Goal: Check status: Check status

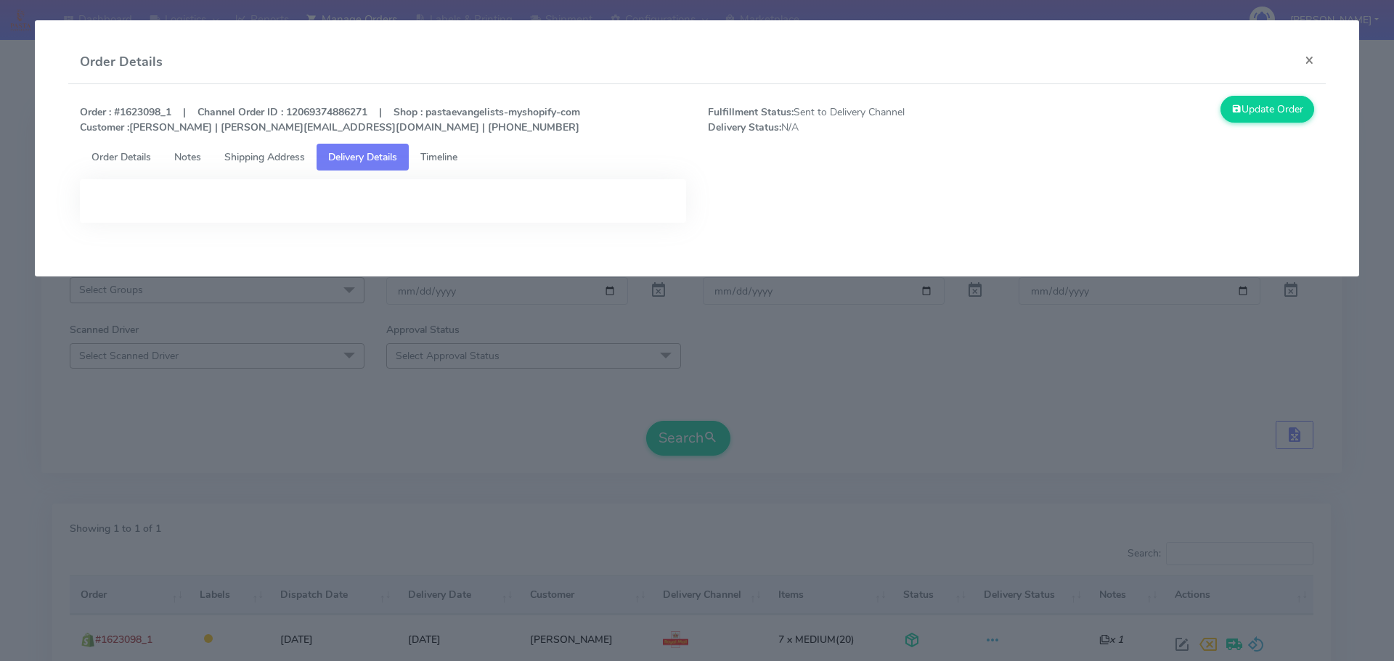
click at [566, 412] on modal-container "Order Details × Order : #1623098_1 | Channel Order ID : 12069374886271 | Shop :…" at bounding box center [697, 330] width 1394 height 661
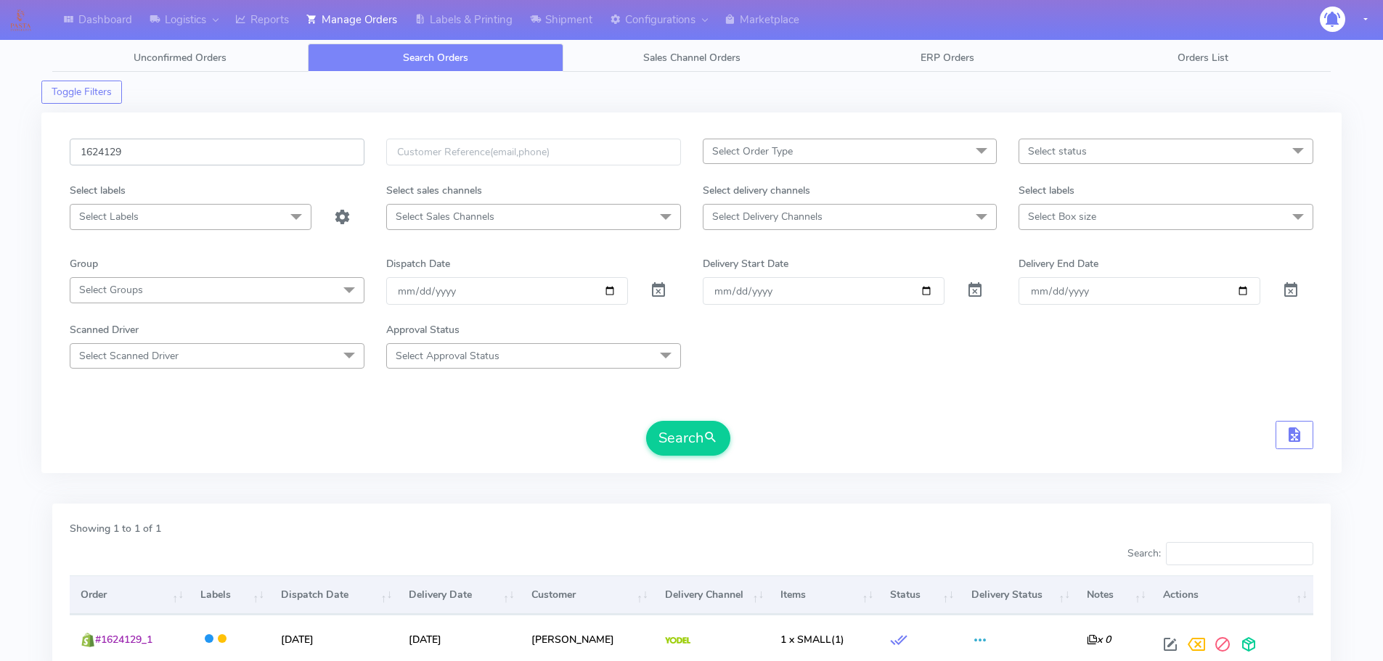
click at [325, 149] on input "1624129" at bounding box center [217, 152] width 295 height 27
paste input "19323"
type input "1619323"
click at [646, 421] on button "Search" at bounding box center [688, 438] width 84 height 35
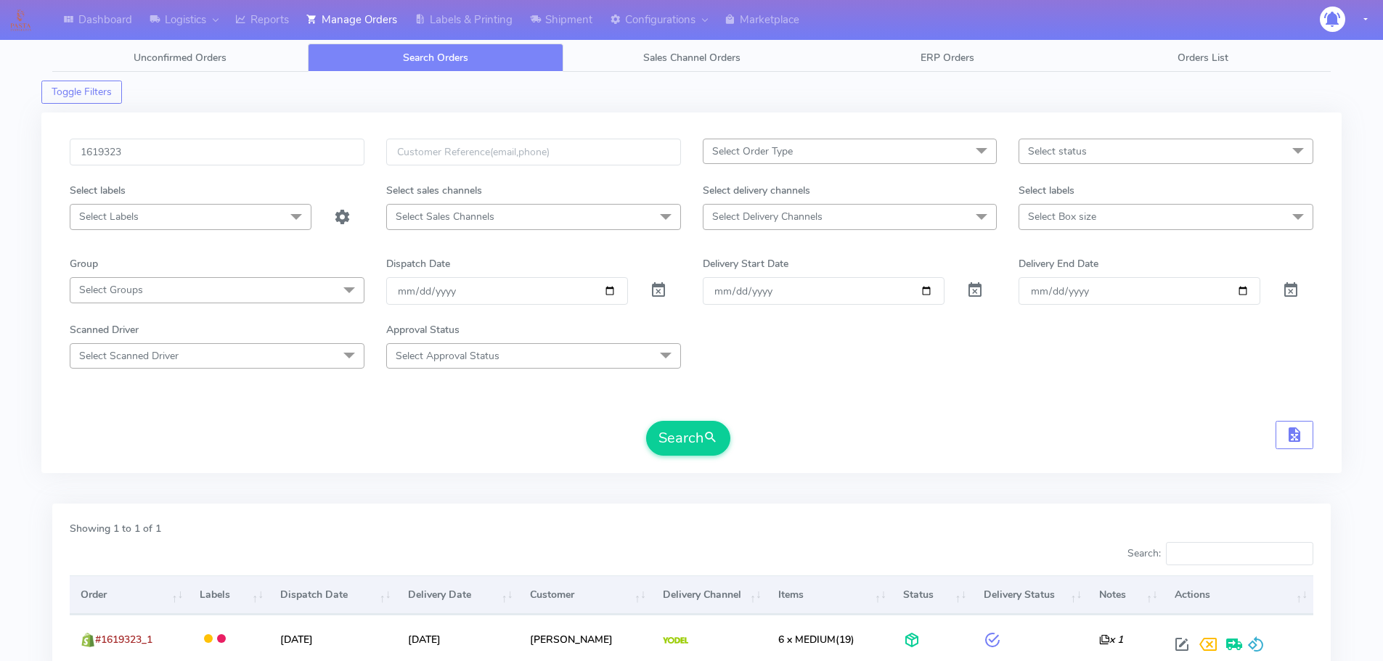
drag, startPoint x: 1114, startPoint y: 418, endPoint x: 1122, endPoint y: 432, distance: 15.6
click at [1114, 418] on form "1619323 Select Order Type Select All MEALS ATAVI One Off Pasta Club Gift Kit Ev…" at bounding box center [692, 297] width 1244 height 317
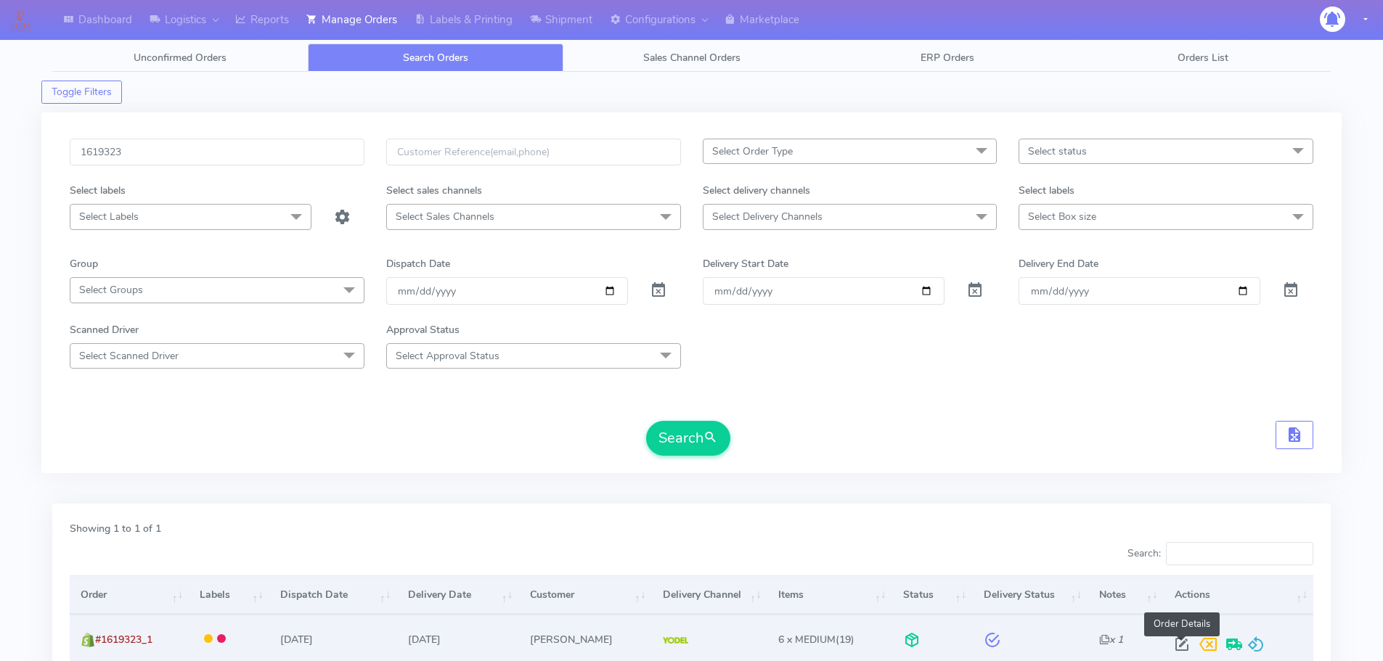
click at [1181, 645] on span at bounding box center [1182, 648] width 26 height 14
select select "5"
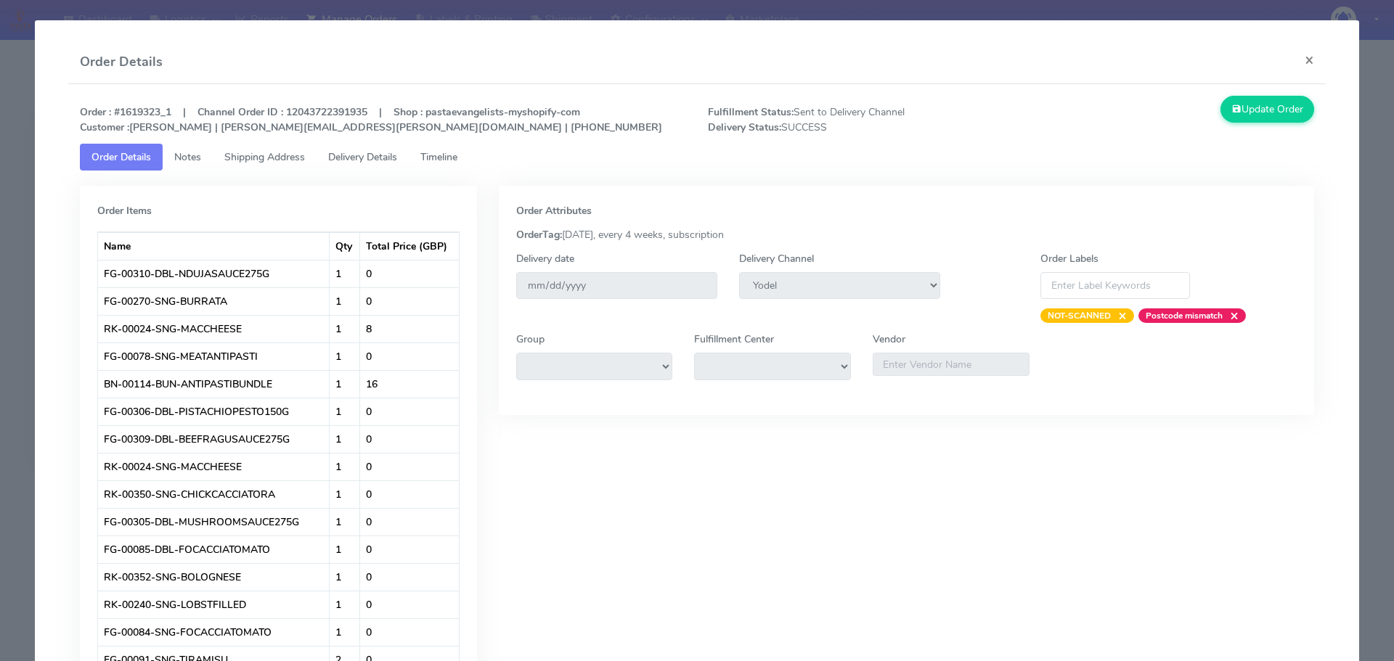
click at [395, 155] on span "Delivery Details" at bounding box center [362, 157] width 69 height 14
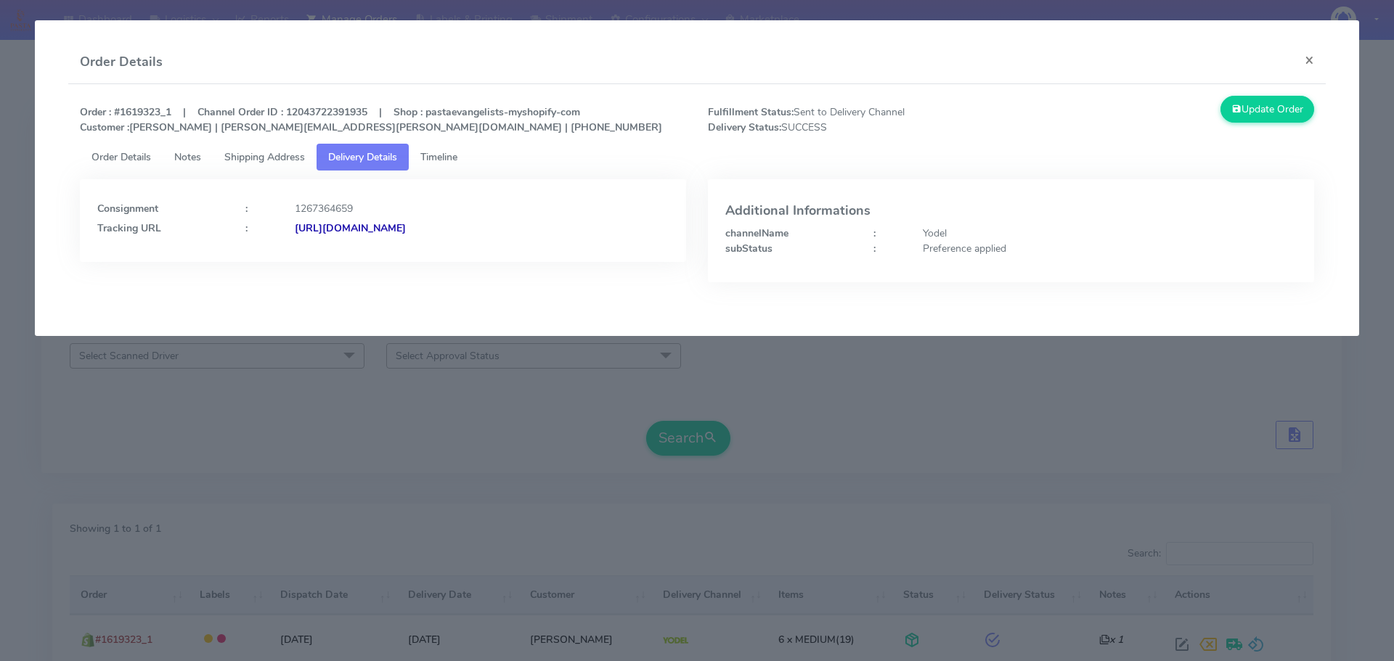
click at [430, 432] on modal-container "Order Details × Order : #1619323_1 | Channel Order ID : 12043722391935 | Shop :…" at bounding box center [697, 330] width 1394 height 661
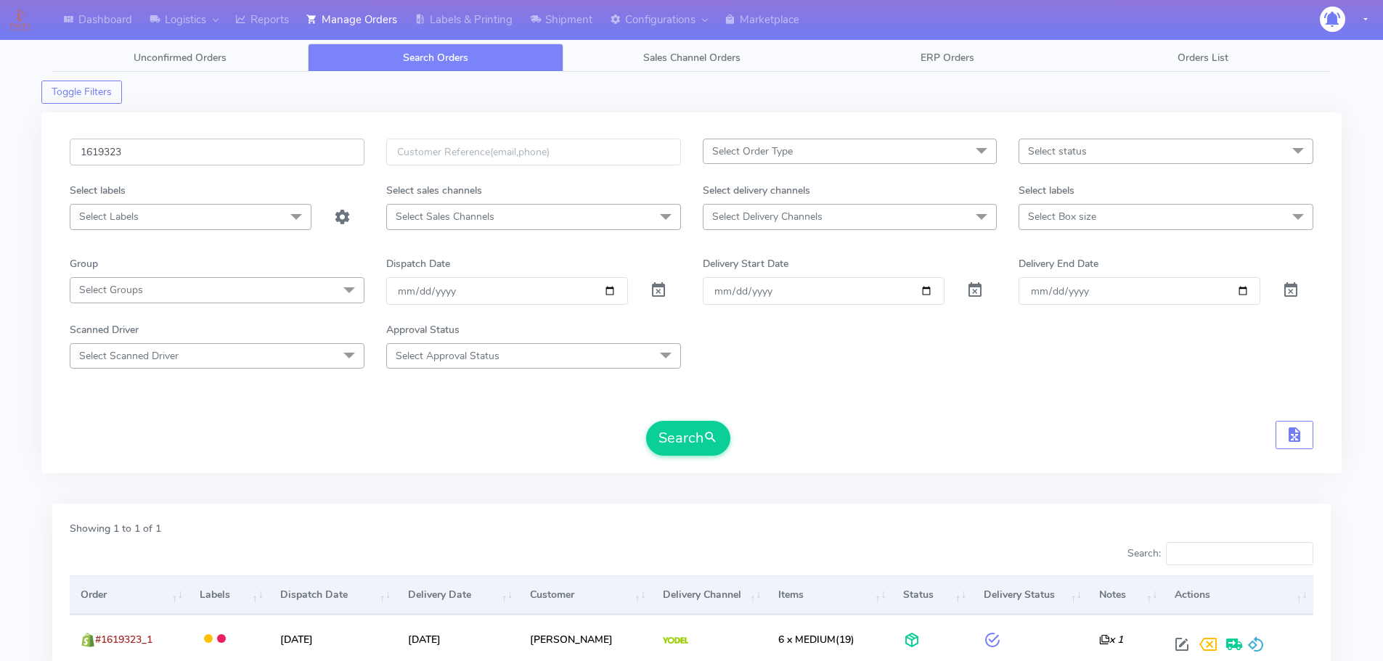
click at [311, 145] on input "1619323" at bounding box center [217, 152] width 295 height 27
paste input "21836"
type input "1621836"
click at [646, 421] on button "Search" at bounding box center [688, 438] width 84 height 35
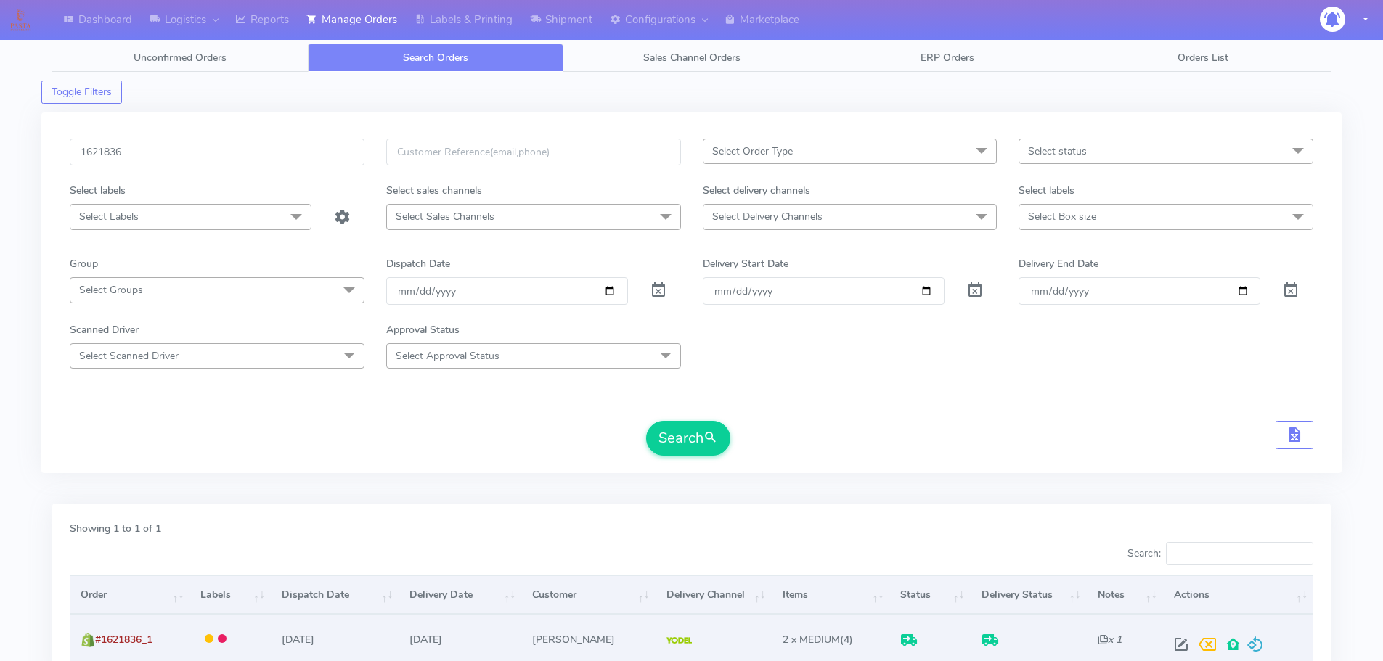
click at [1176, 655] on span at bounding box center [1181, 648] width 26 height 14
select select "5"
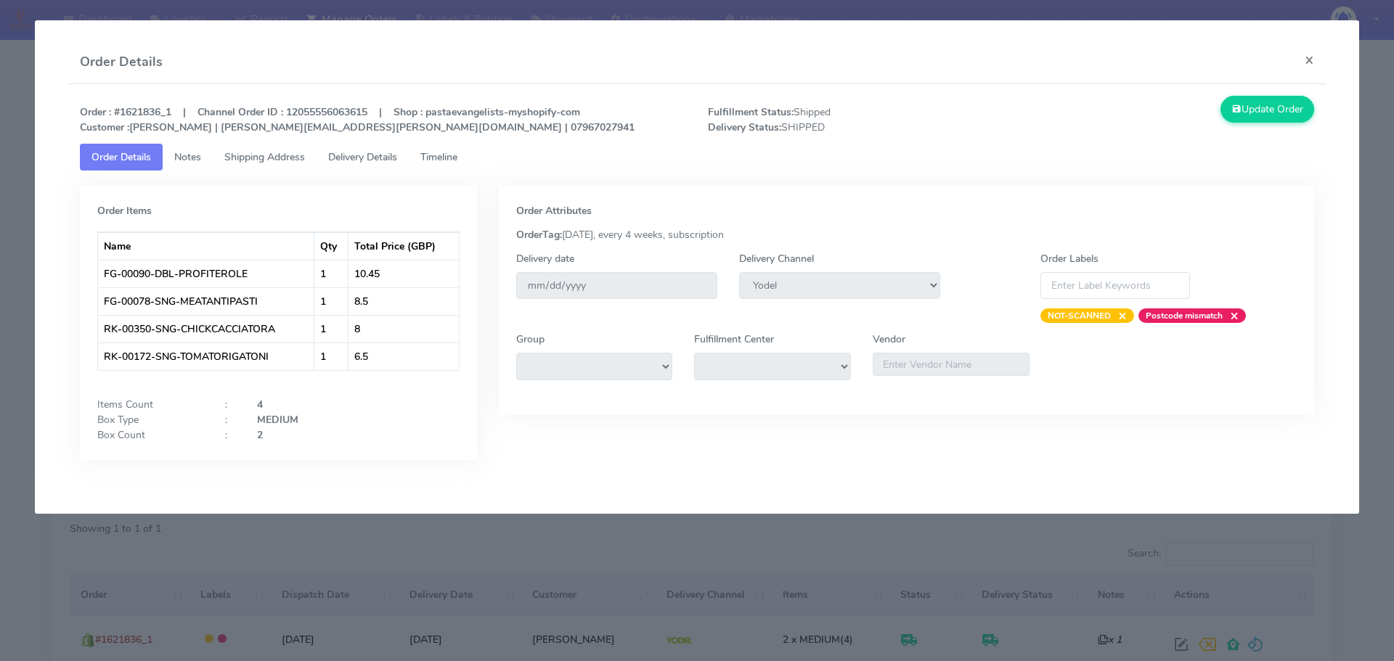
click at [361, 174] on tab "Order Items Name Qty Total Price (GBP) FG-00090-DBL-PROFITEROLE 1 10.45 FG-0007…" at bounding box center [697, 326] width 1235 height 311
click at [371, 155] on span "Delivery Details" at bounding box center [362, 157] width 69 height 14
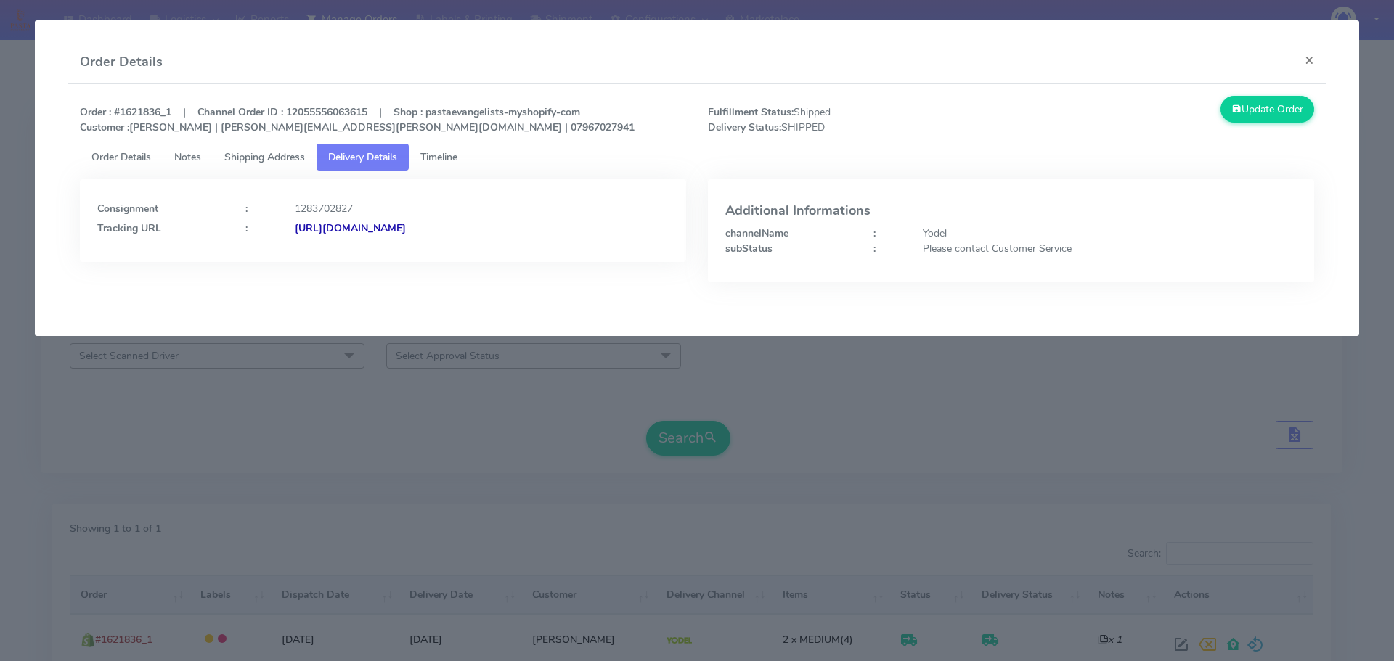
drag, startPoint x: 561, startPoint y: 245, endPoint x: 453, endPoint y: 247, distance: 108.2
click at [453, 247] on div "Consignment : 1283702827 Tracking URL : [URL][DOMAIN_NAME]" at bounding box center [383, 220] width 606 height 83
copy strong "JJD0002249960893387"
click at [306, 370] on modal-container "Order Details × Order : #1621836_1 | Channel Order ID : 12055556063615 | Shop :…" at bounding box center [697, 330] width 1394 height 661
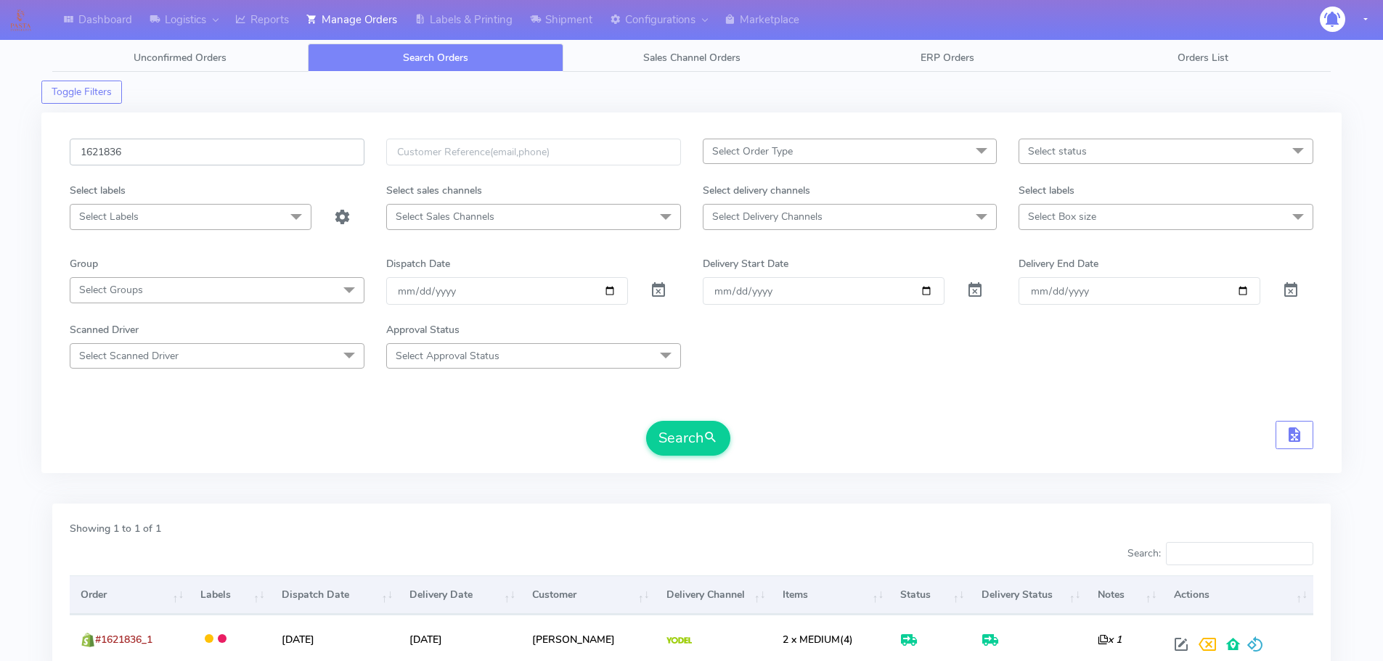
click at [306, 154] on input "1621836" at bounding box center [217, 152] width 295 height 27
paste input "951"
click at [646, 421] on button "Search" at bounding box center [688, 438] width 84 height 35
click at [258, 146] on input "1621951" at bounding box center [217, 152] width 295 height 27
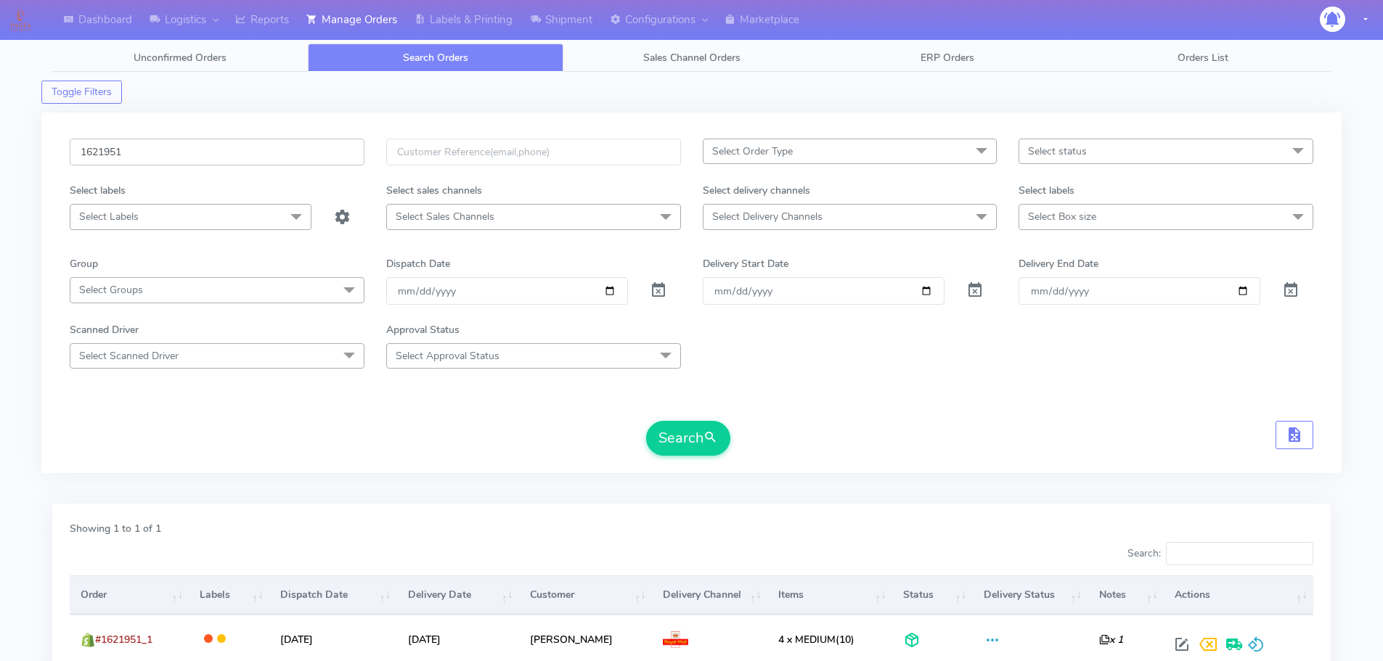
click at [258, 146] on input "1621951" at bounding box center [217, 152] width 295 height 27
paste input "2999"
type input "1622999"
click at [646, 421] on button "Search" at bounding box center [688, 438] width 84 height 35
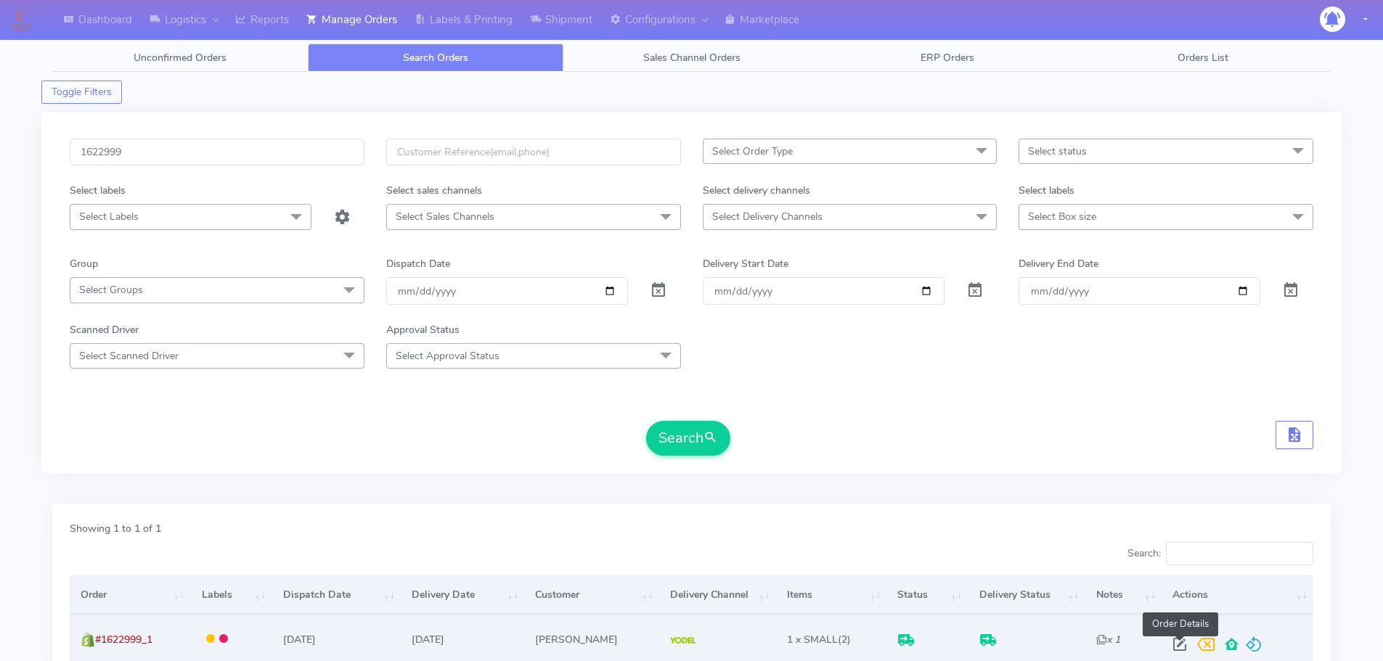
click at [1187, 644] on span at bounding box center [1180, 648] width 26 height 14
select select "5"
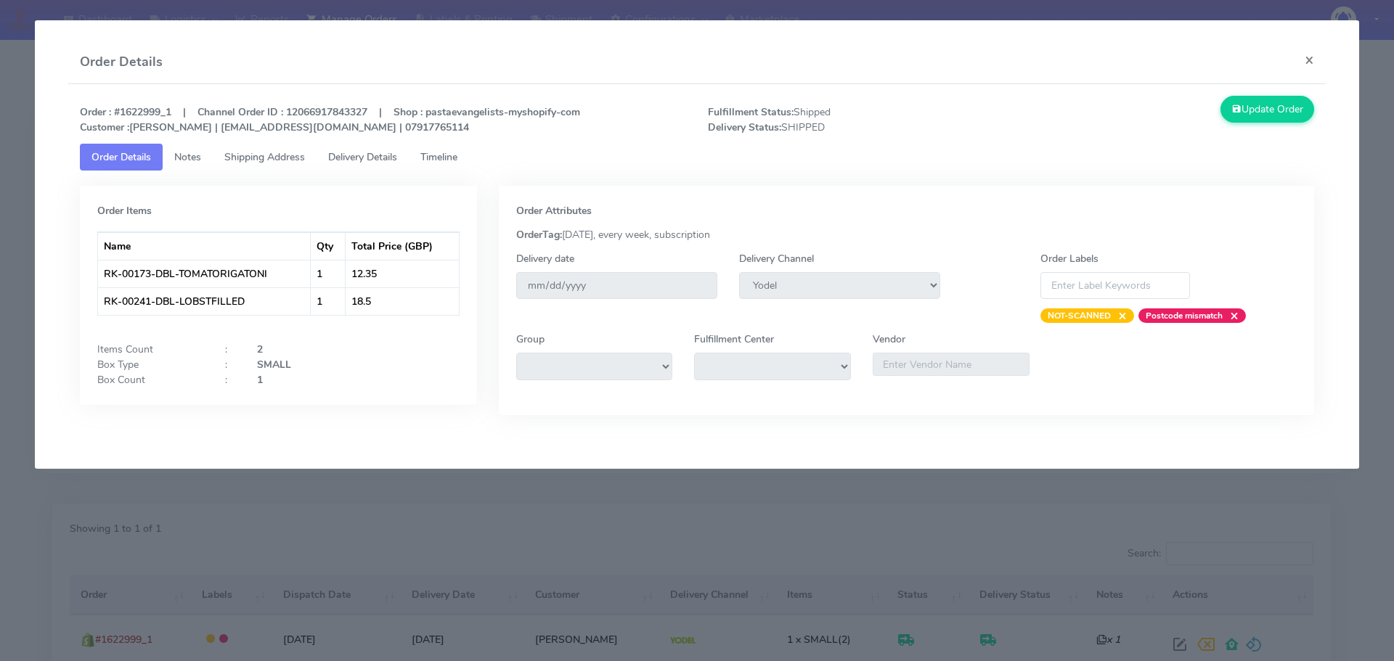
click at [391, 144] on link "Delivery Details" at bounding box center [363, 157] width 92 height 27
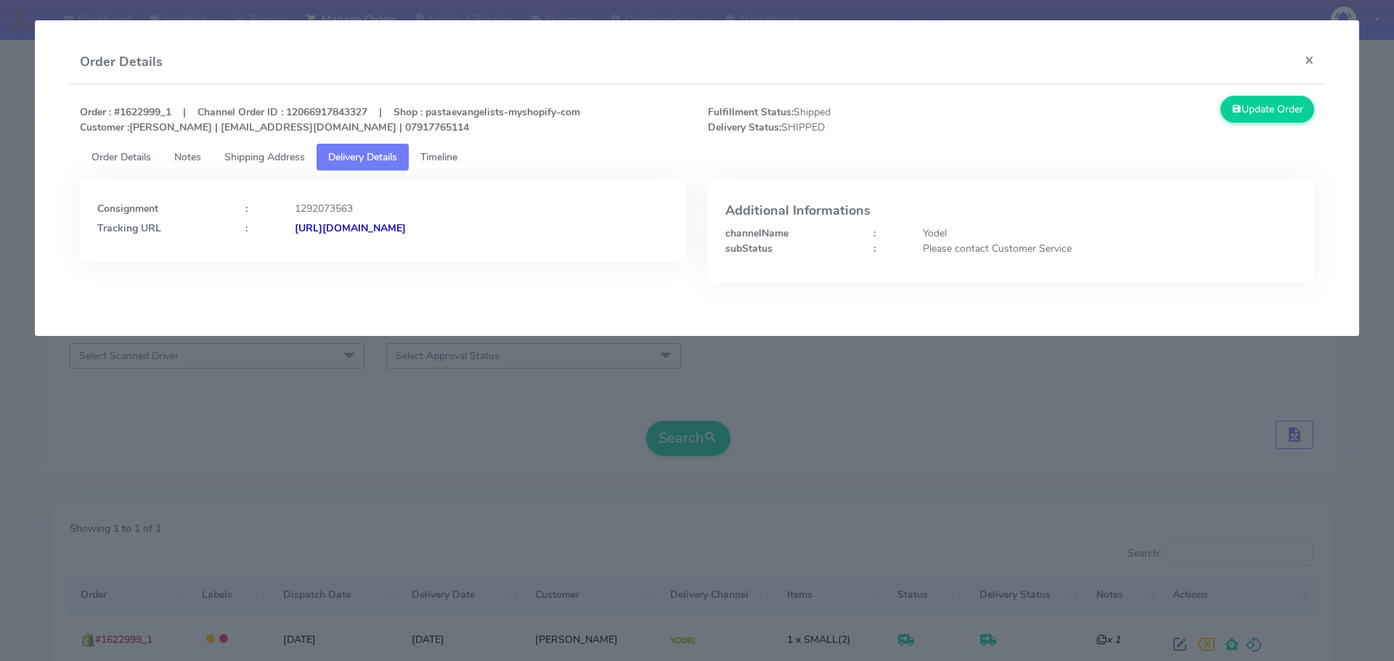
drag, startPoint x: 624, startPoint y: 243, endPoint x: 451, endPoint y: 247, distance: 172.8
click at [451, 247] on div "Consignment : 1292073563 Tracking URL : [URL][DOMAIN_NAME]" at bounding box center [383, 220] width 606 height 83
copy strong "JJD0002249960894883"
drag, startPoint x: 178, startPoint y: 399, endPoint x: 329, endPoint y: 318, distance: 171.5
click at [178, 399] on modal-container "Order Details × Order : #1622999_1 | Channel Order ID : 12066917843327 | Shop :…" at bounding box center [697, 330] width 1394 height 661
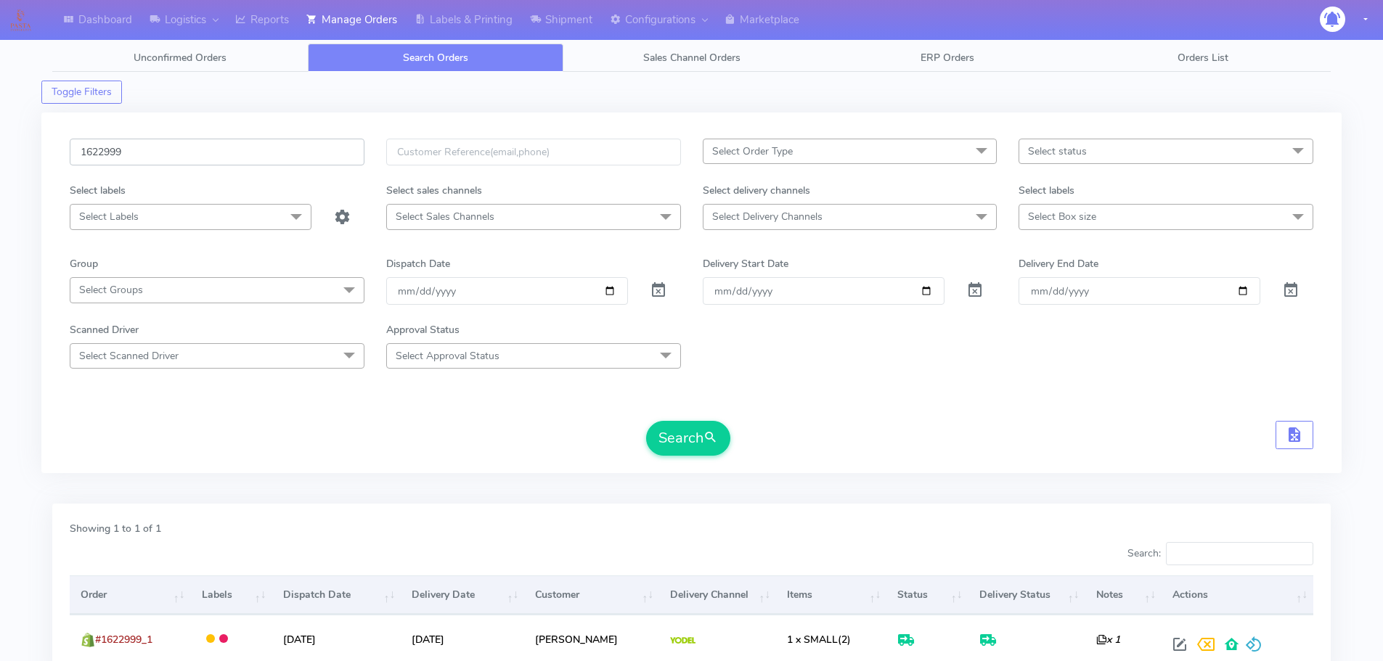
click at [278, 139] on input "1622999" at bounding box center [217, 152] width 295 height 27
paste input "19581"
click at [646, 421] on button "Search" at bounding box center [688, 438] width 84 height 35
click at [346, 139] on input "1619581" at bounding box center [217, 152] width 295 height 27
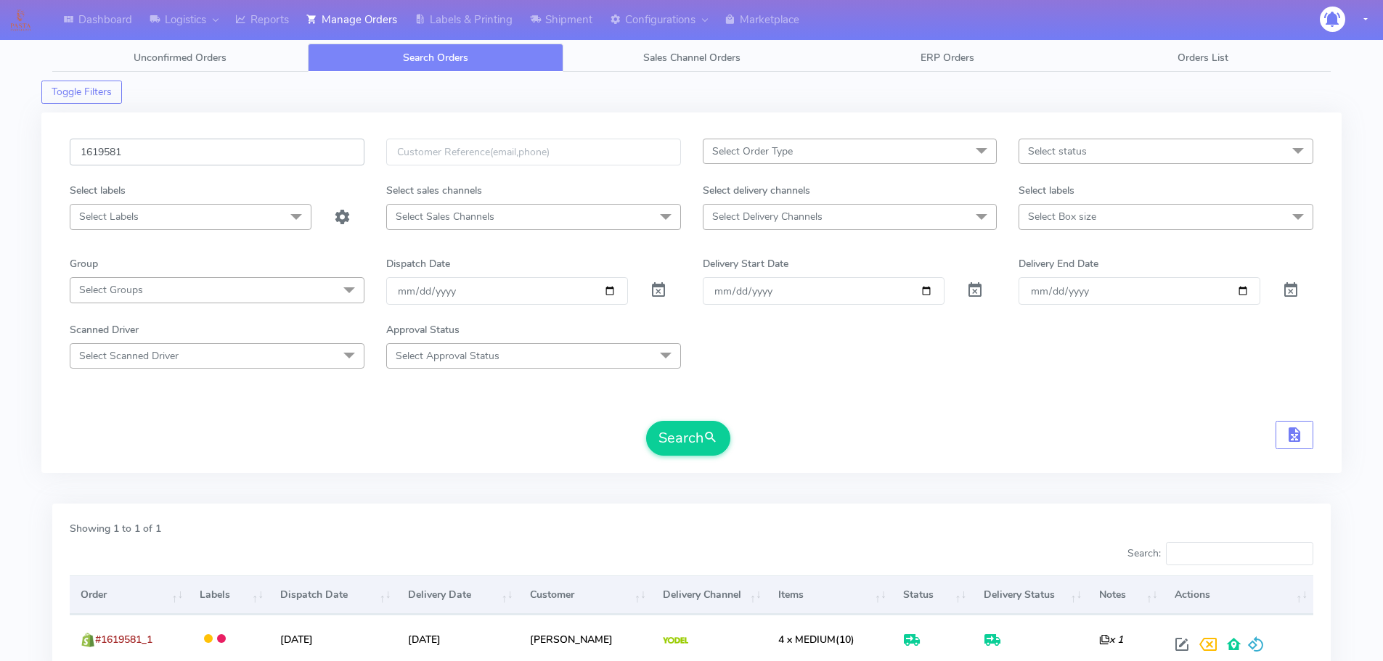
click at [346, 146] on input "1619581" at bounding box center [217, 152] width 295 height 27
paste input "2145"
click at [646, 421] on button "Search" at bounding box center [688, 438] width 84 height 35
click at [296, 160] on input "1621451" at bounding box center [217, 152] width 295 height 27
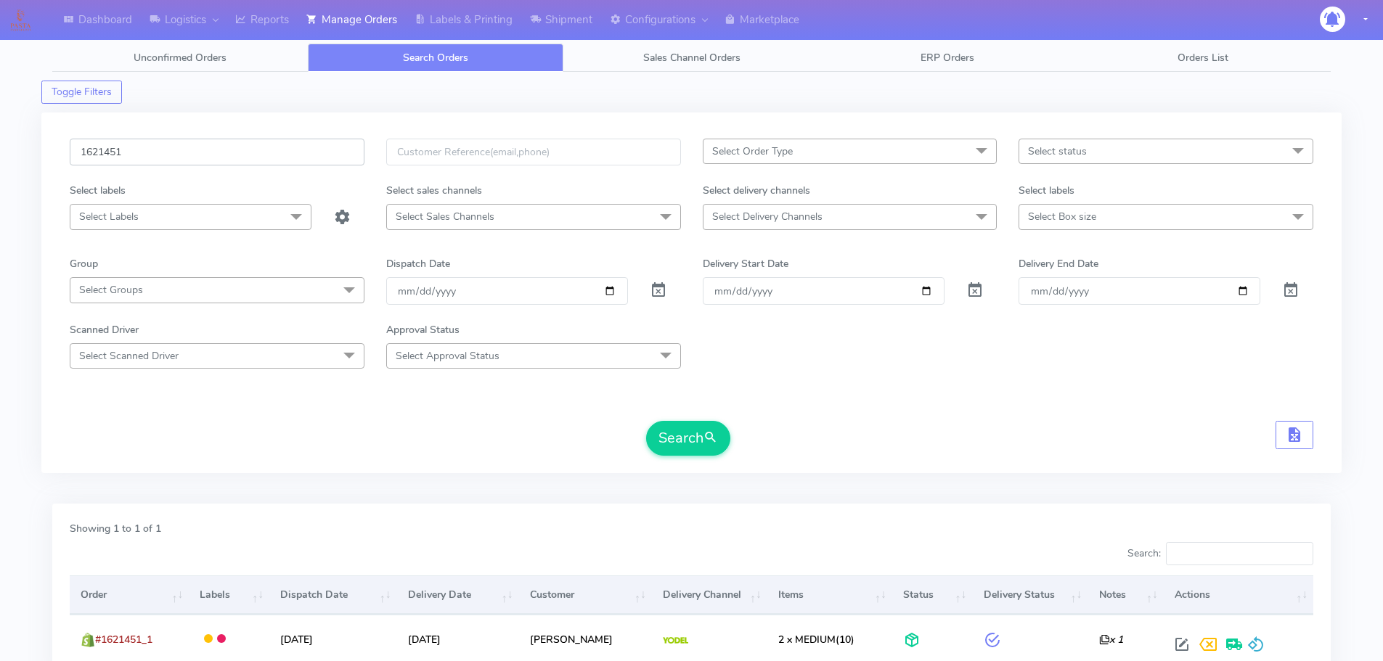
click at [296, 160] on input "1621451" at bounding box center [217, 152] width 295 height 27
paste input "3157"
type input "1623157"
click at [646, 421] on button "Search" at bounding box center [688, 438] width 84 height 35
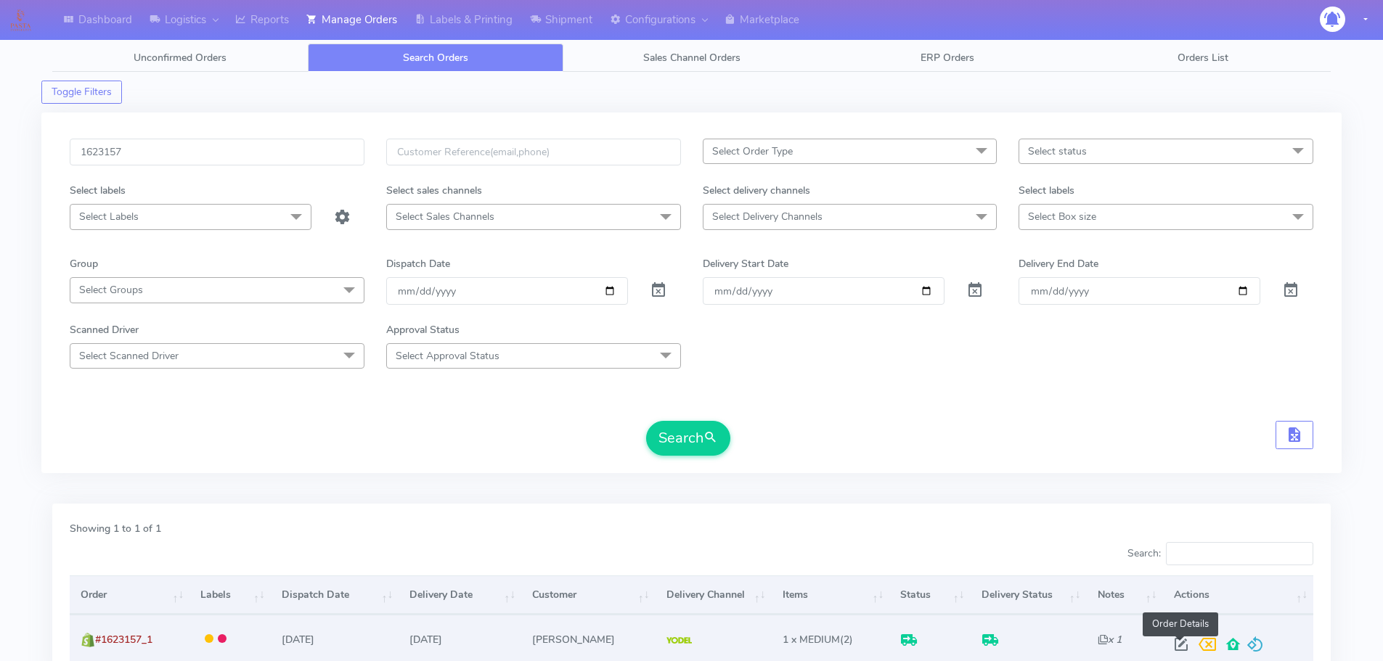
click at [1178, 648] on span at bounding box center [1181, 648] width 26 height 14
select select "5"
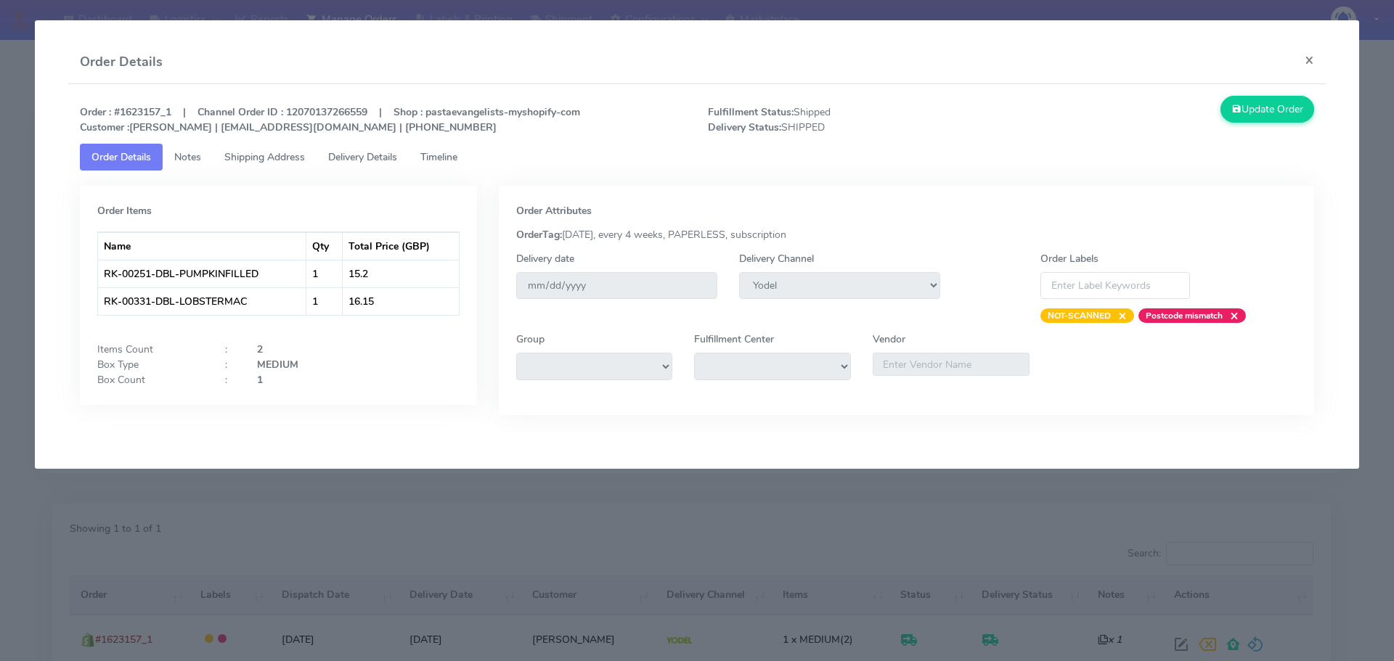
click at [391, 160] on span "Delivery Details" at bounding box center [362, 157] width 69 height 14
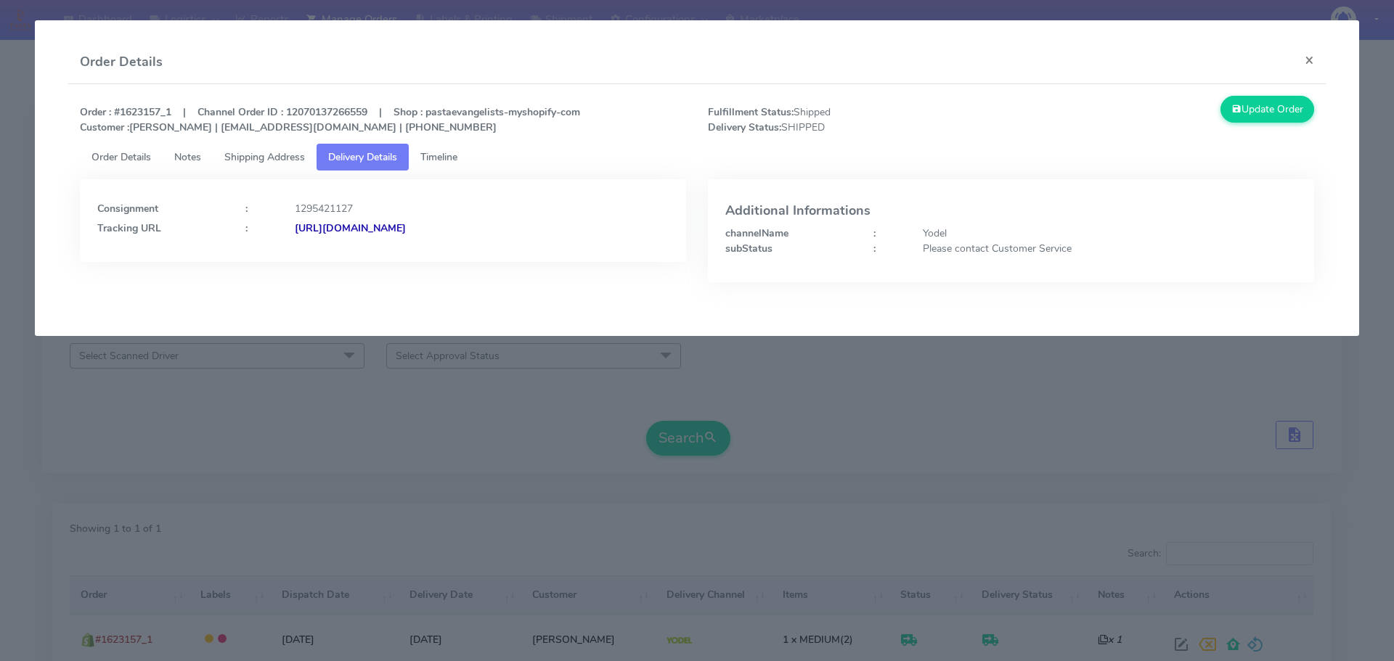
drag, startPoint x: 604, startPoint y: 242, endPoint x: 452, endPoint y: 253, distance: 152.9
click at [452, 253] on div "Consignment : 1295421127 Tracking URL : [URL][DOMAIN_NAME]" at bounding box center [383, 220] width 606 height 83
copy strong "JJD0002249960897053"
click at [198, 415] on modal-container "Order Details × Order : #1623157_1 | Channel Order ID : 12070137266559 | Shop :…" at bounding box center [697, 330] width 1394 height 661
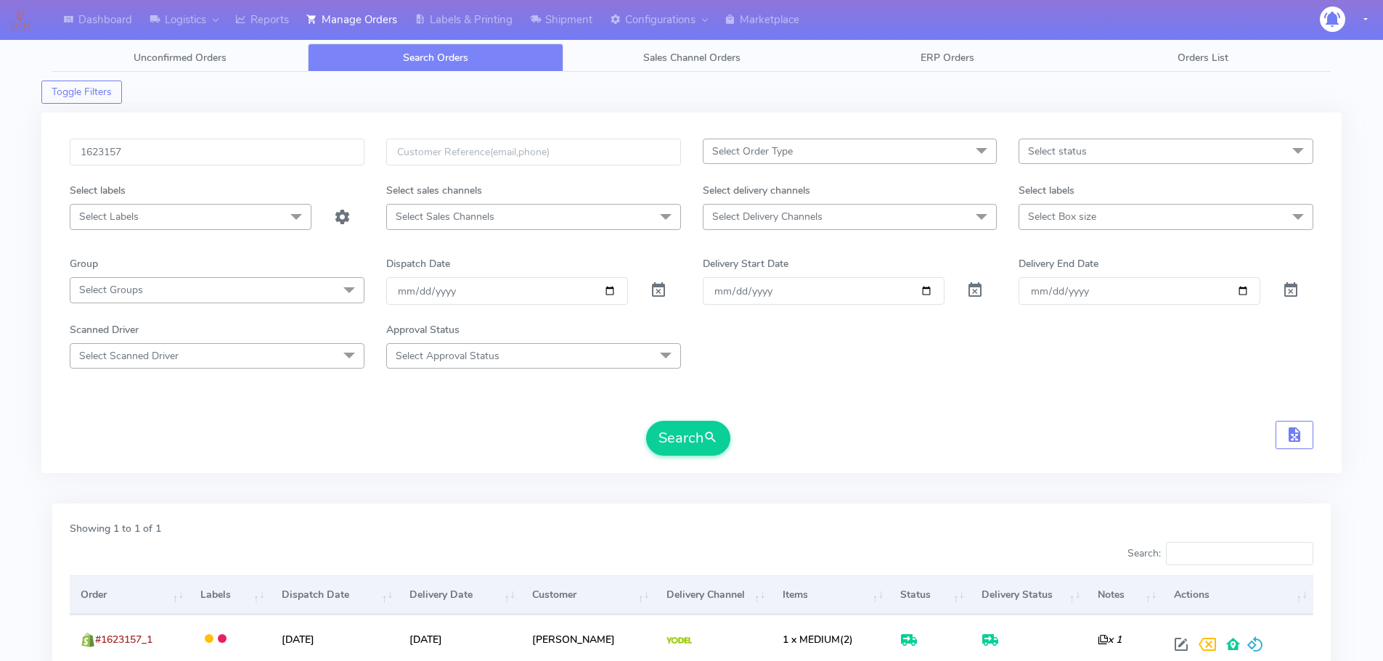
click at [249, 137] on div "1623157 Select Order Type Select All MEALS ATAVI One Off Pasta Club Gift Kit Ev…" at bounding box center [691, 293] width 1300 height 361
click at [251, 144] on input "1623157" at bounding box center [217, 152] width 295 height 27
paste input "6"
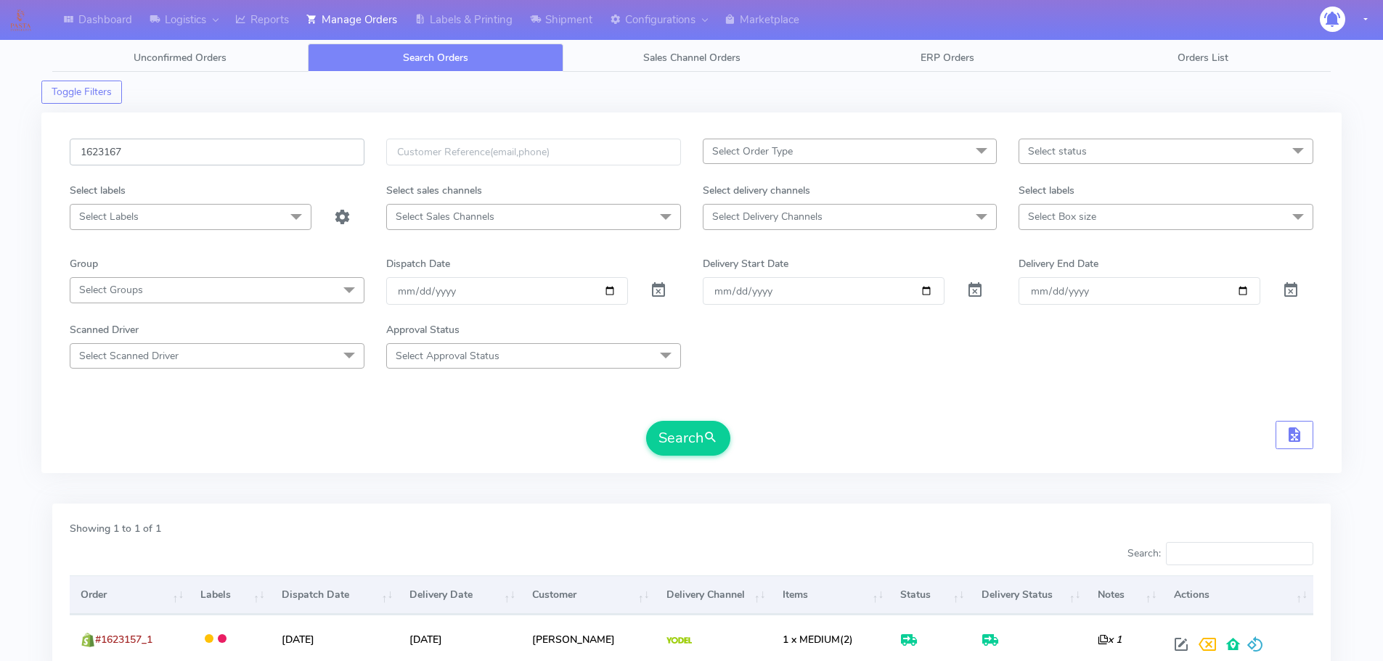
type input "1623167"
click at [646, 421] on button "Search" at bounding box center [688, 438] width 84 height 35
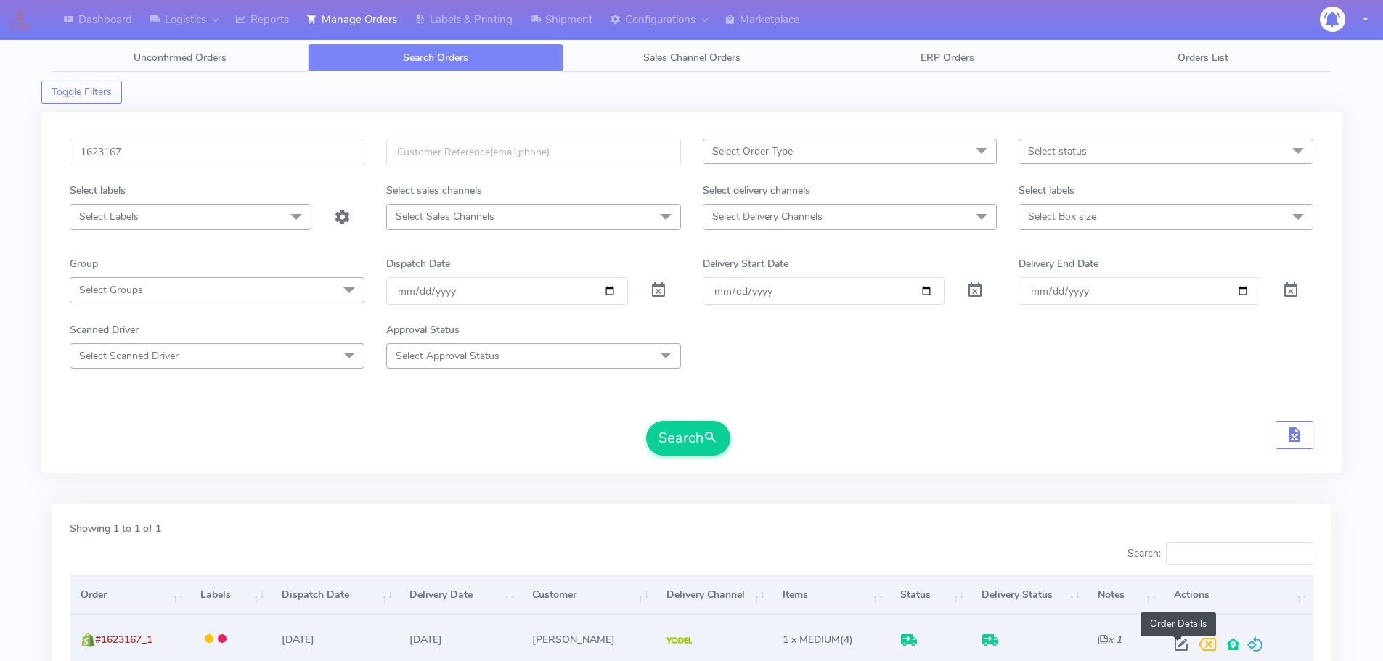
click at [1189, 648] on span at bounding box center [1181, 648] width 26 height 14
select select "5"
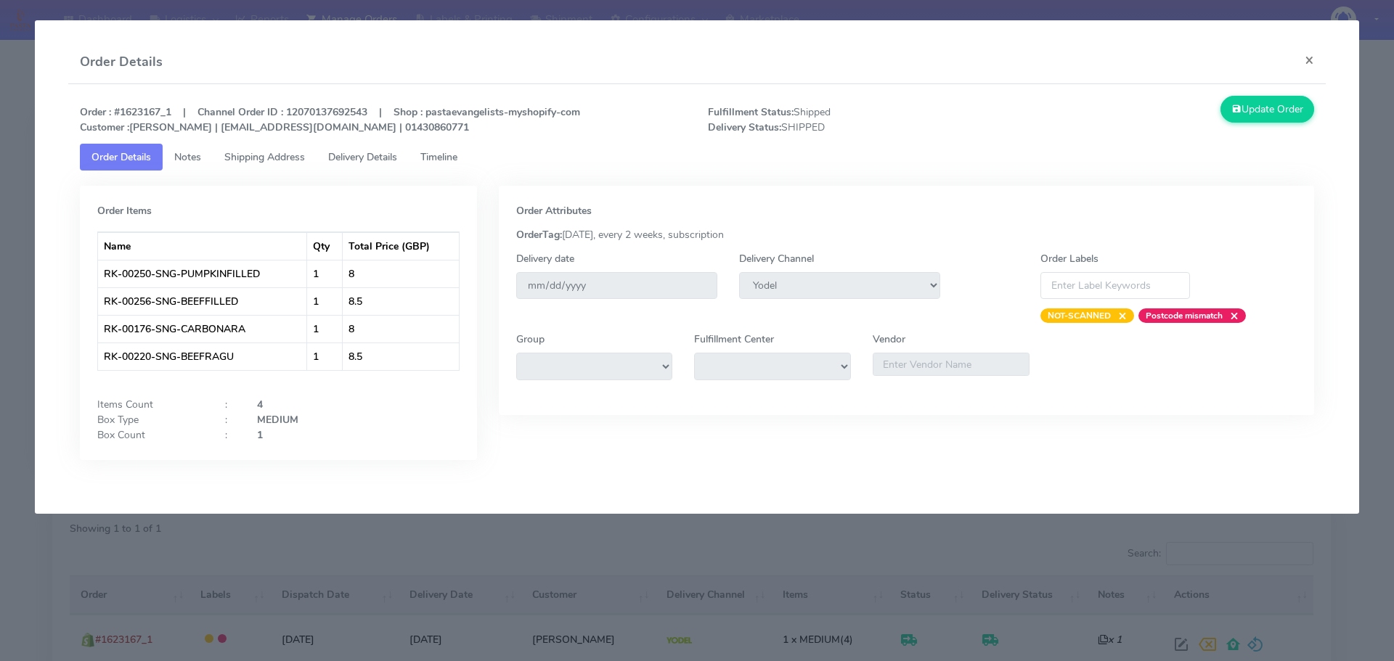
click at [349, 147] on link "Delivery Details" at bounding box center [363, 157] width 92 height 27
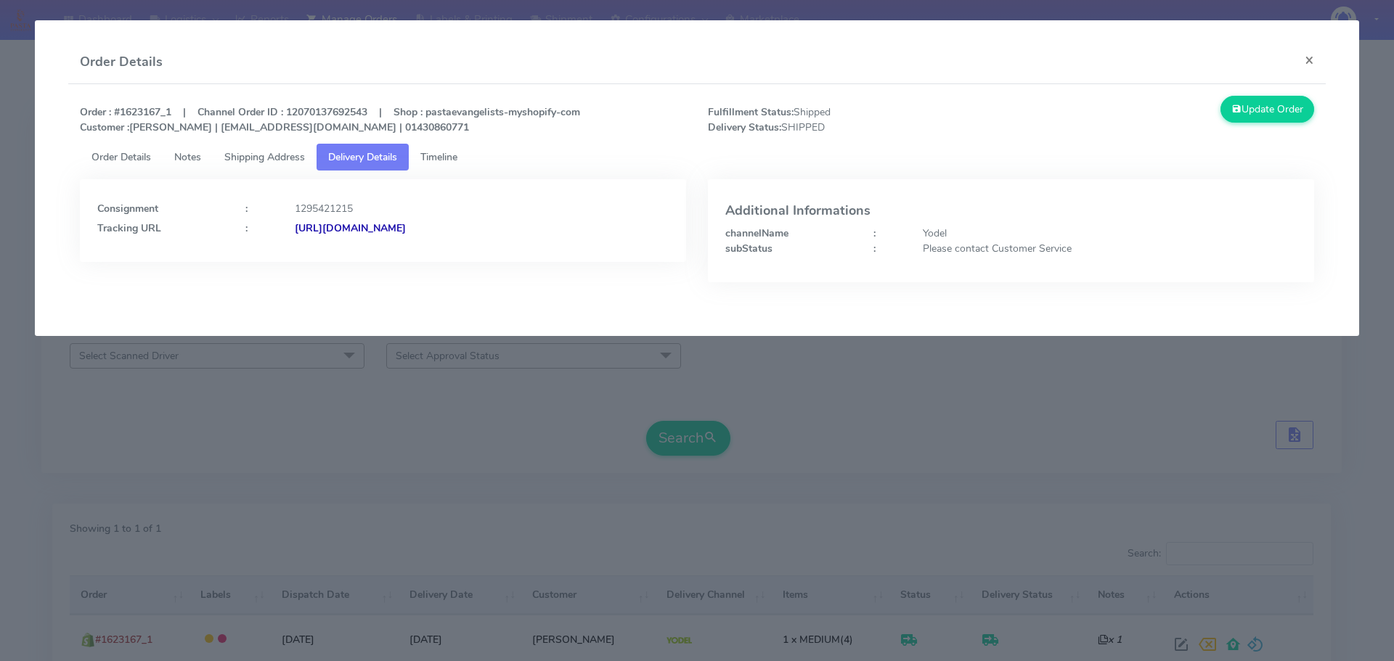
drag, startPoint x: 598, startPoint y: 226, endPoint x: 451, endPoint y: 258, distance: 150.1
click at [451, 258] on div "Consignment : 1295421215 Tracking URL : [URL][DOMAIN_NAME]" at bounding box center [383, 220] width 606 height 83
copy strong "JJD0002249960897056"
